Goal: Navigation & Orientation: Find specific page/section

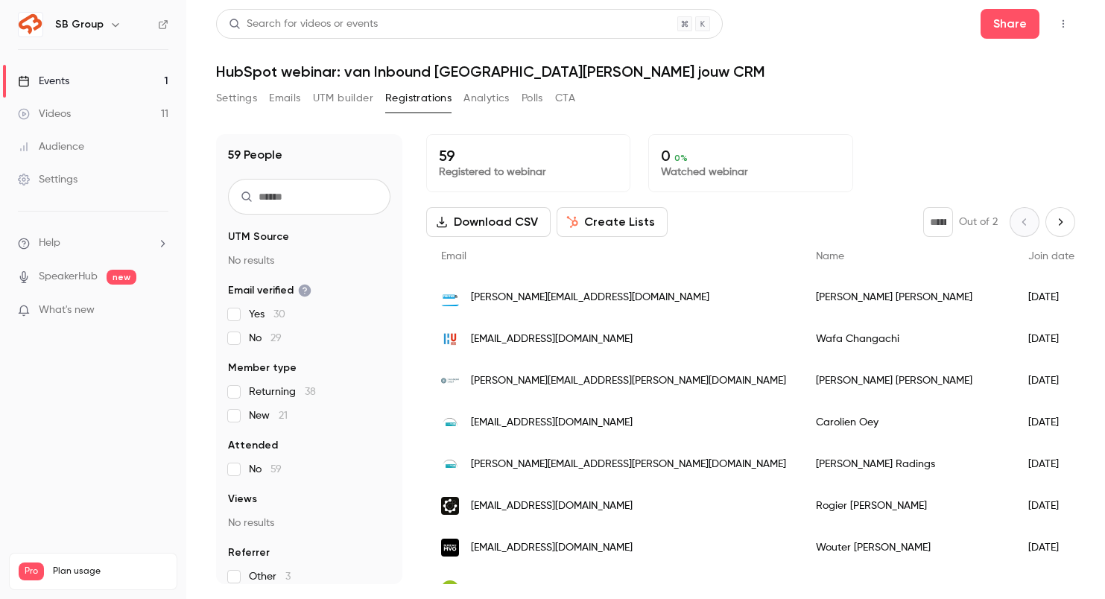
scroll to position [866, 0]
click at [118, 80] on link "Events 1" at bounding box center [93, 81] width 186 height 33
